Goal: Task Accomplishment & Management: Manage account settings

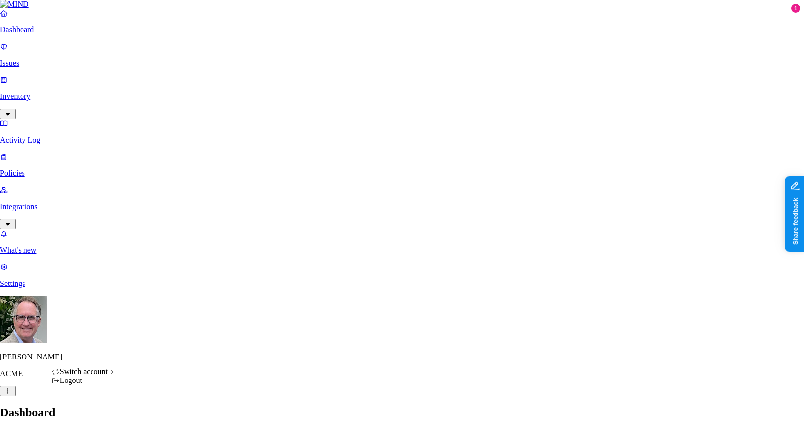
click at [108, 375] on span "Switch account" at bounding box center [84, 371] width 48 height 8
click at [144, 386] on span "[DEMOGRAPHIC_DATA]" at bounding box center [175, 382] width 87 height 8
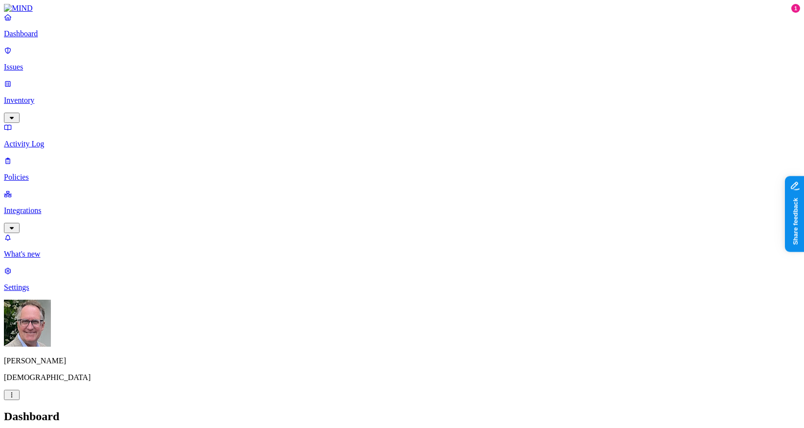
click at [33, 292] on p "Settings" at bounding box center [402, 287] width 796 height 9
